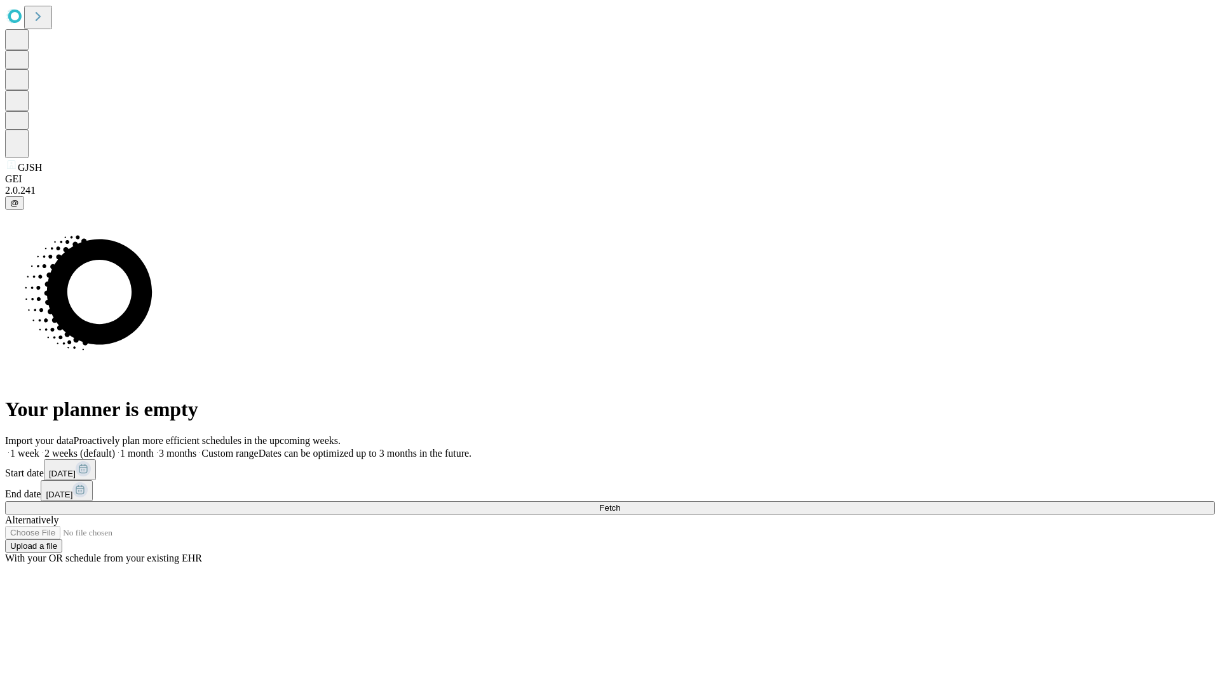
click at [620, 503] on span "Fetch" at bounding box center [609, 508] width 21 height 10
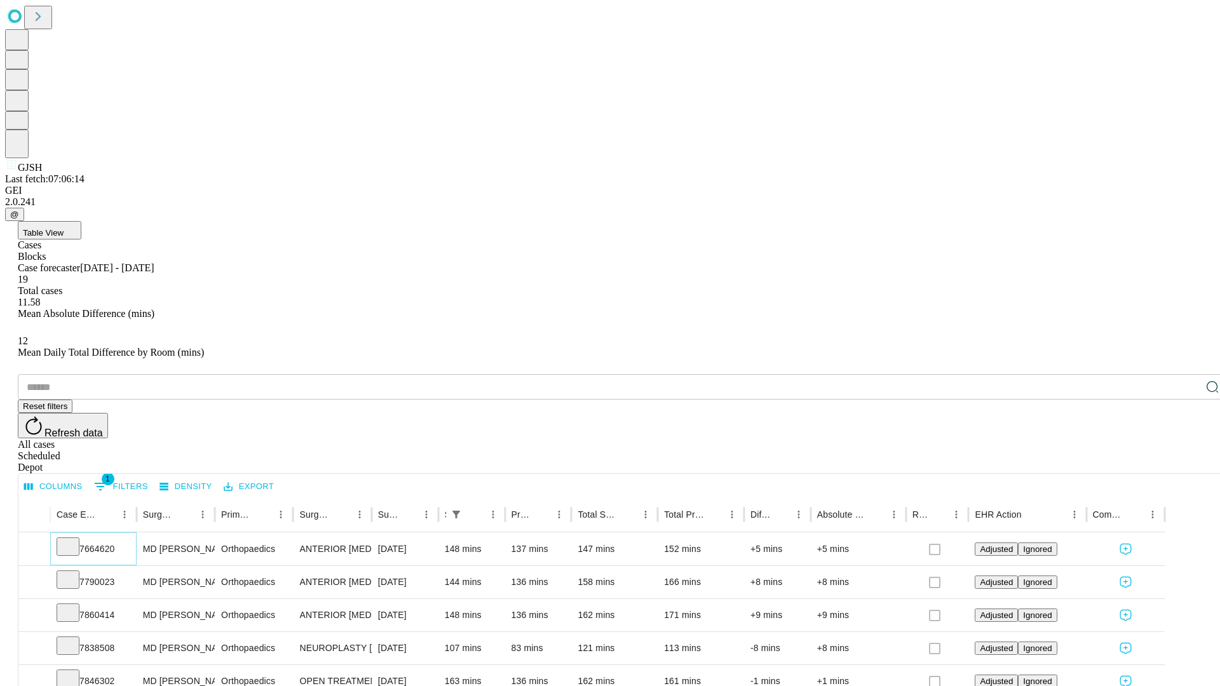
click at [74, 539] on icon at bounding box center [68, 545] width 13 height 13
